Goal: Task Accomplishment & Management: Manage account settings

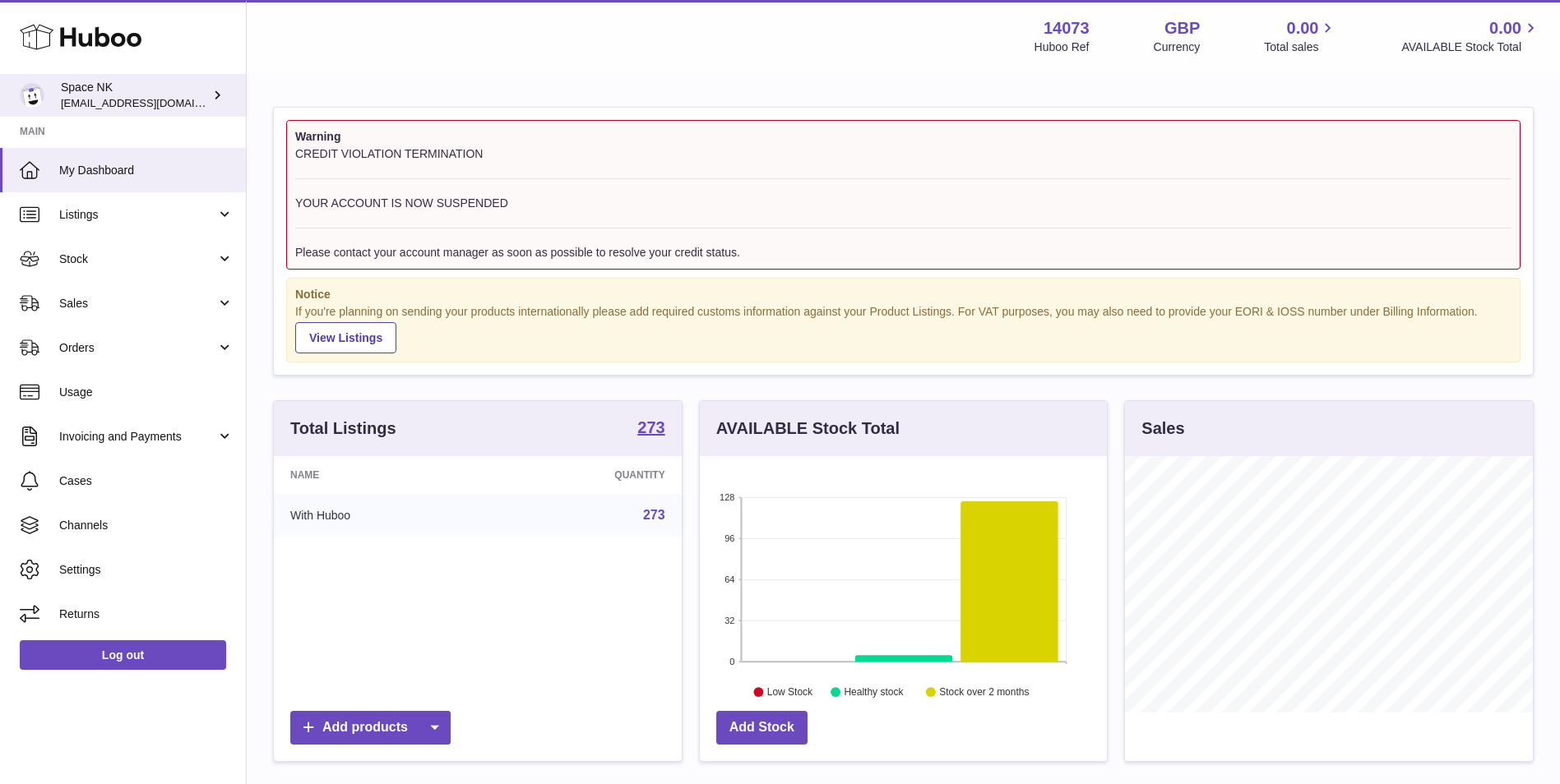
click at [173, 96] on span "[EMAIL_ADDRESS][DOMAIN_NAME]" at bounding box center [151, 103] width 181 height 13
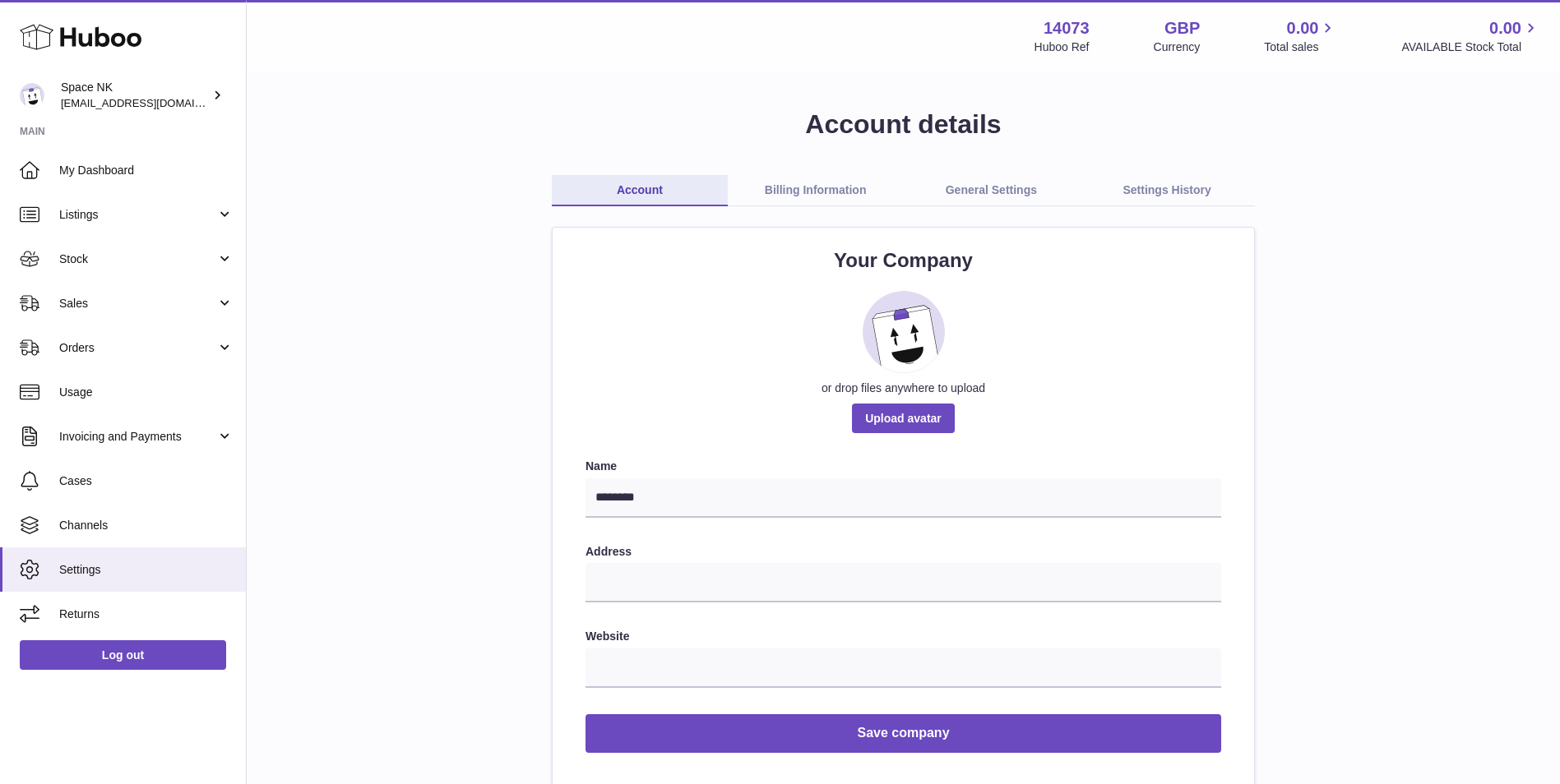
click at [805, 182] on link "Billing Information" at bounding box center [815, 190] width 176 height 31
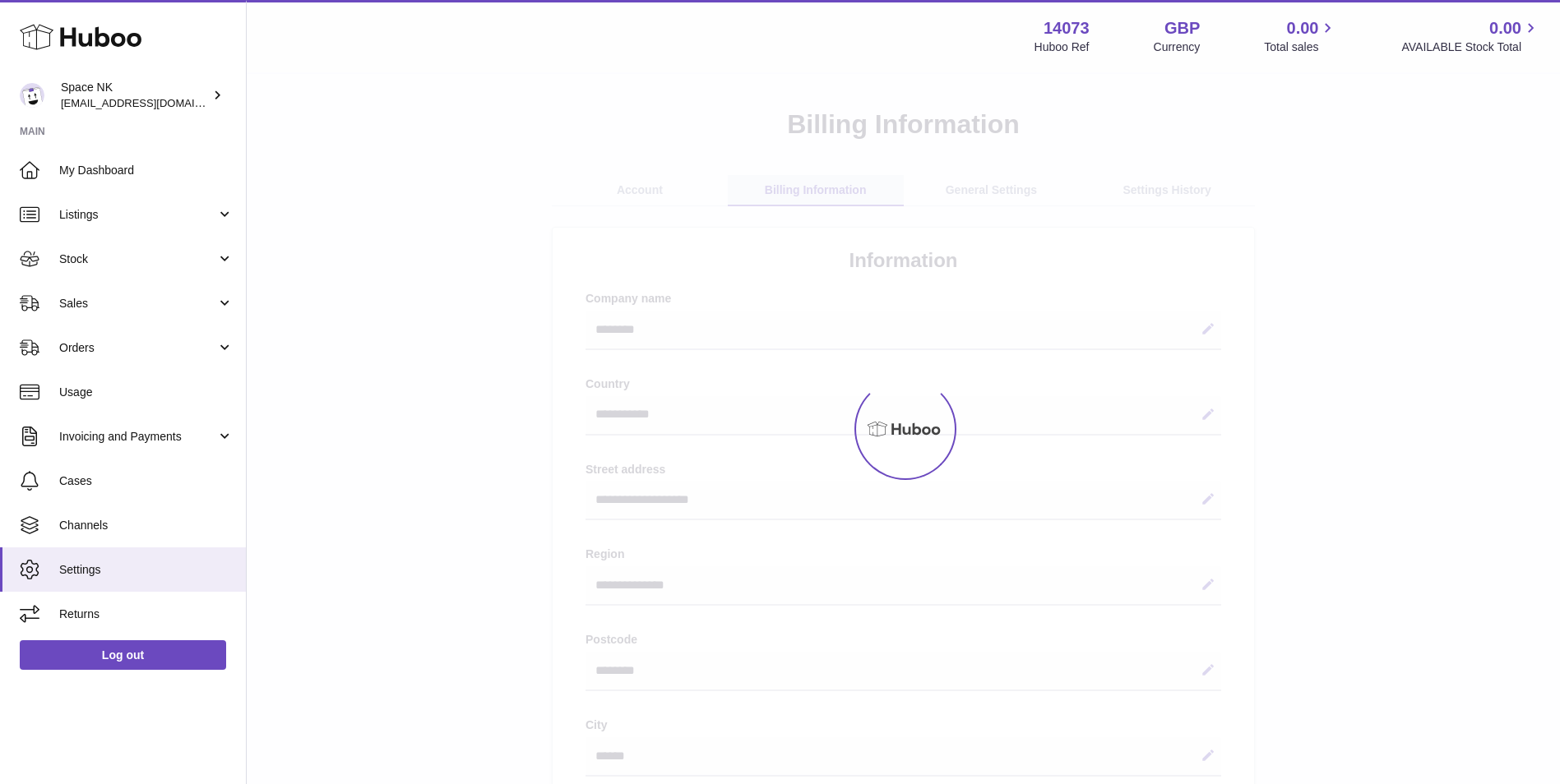
select select "**"
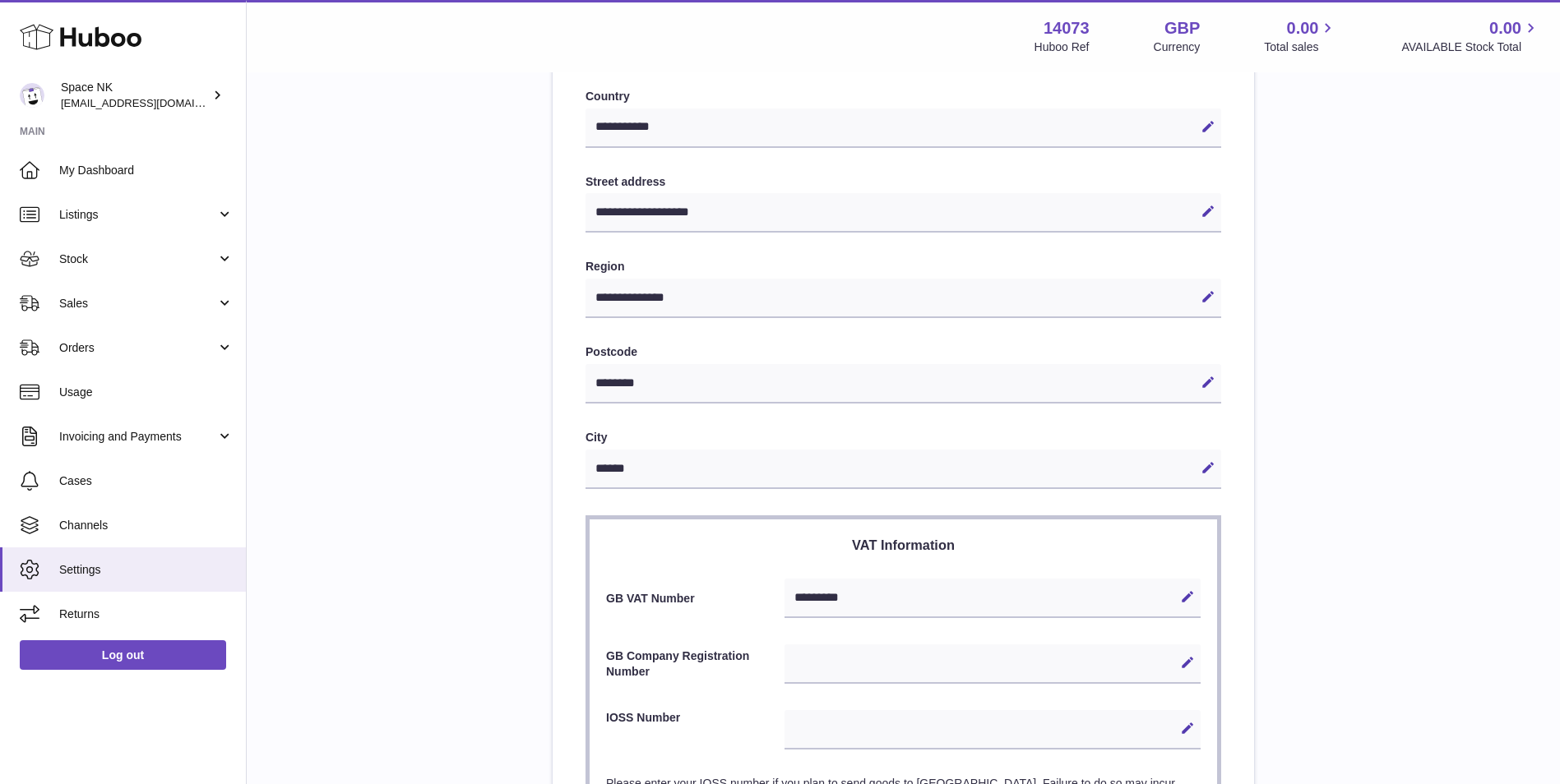
scroll to position [280, 0]
